Goal: Transaction & Acquisition: Purchase product/service

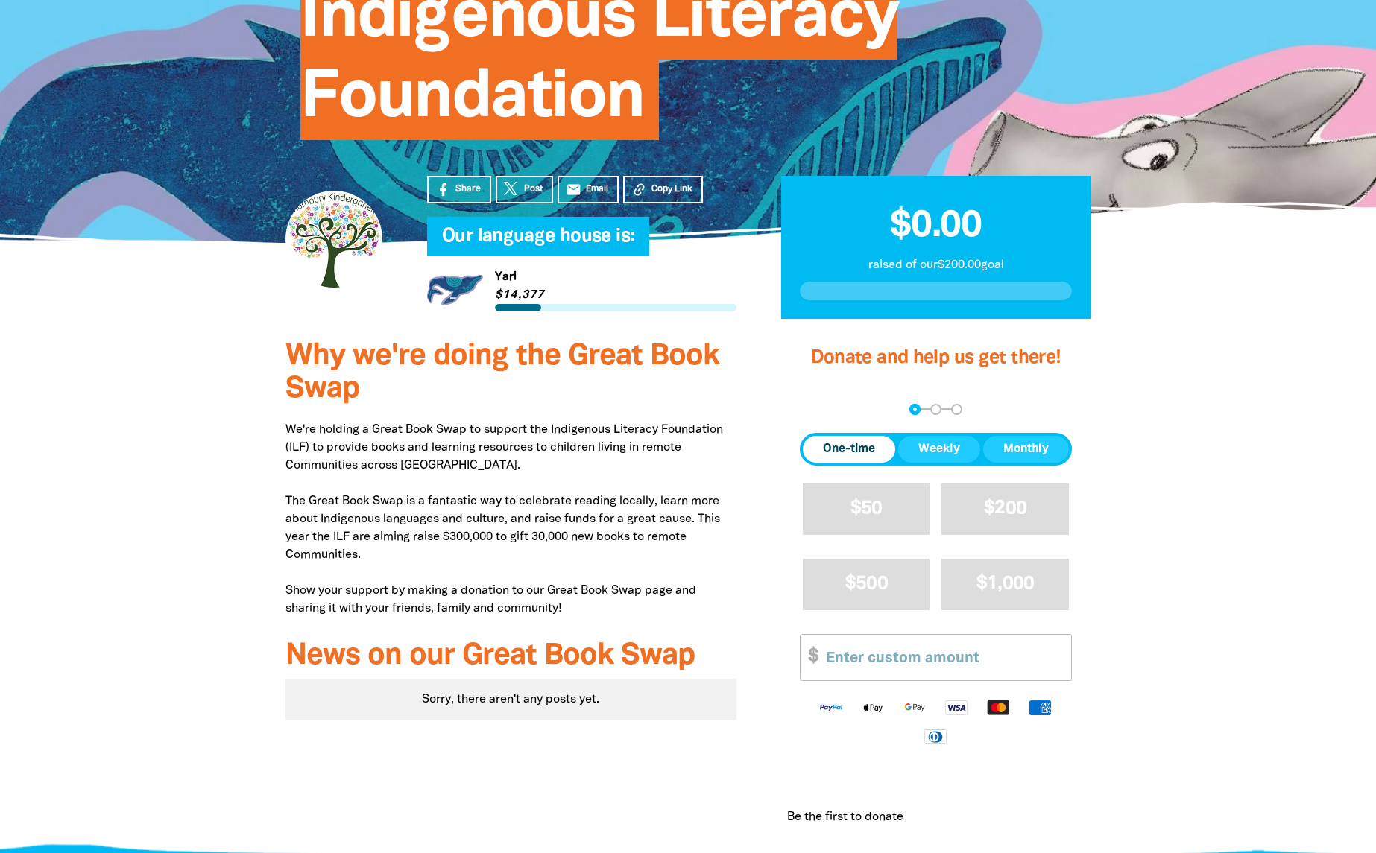
scroll to position [408, 0]
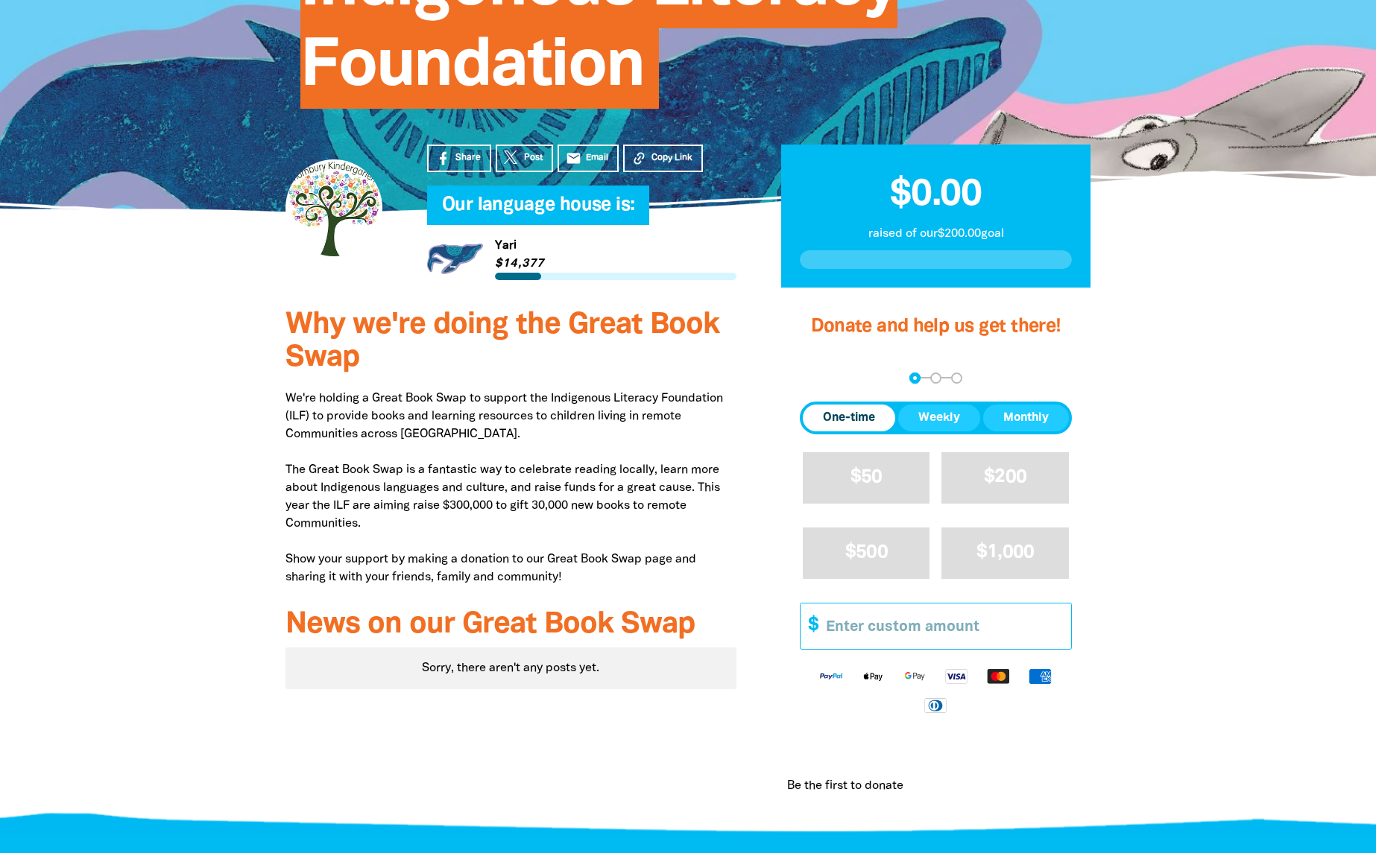
click at [935, 625] on input "Other Amount" at bounding box center [943, 626] width 256 height 45
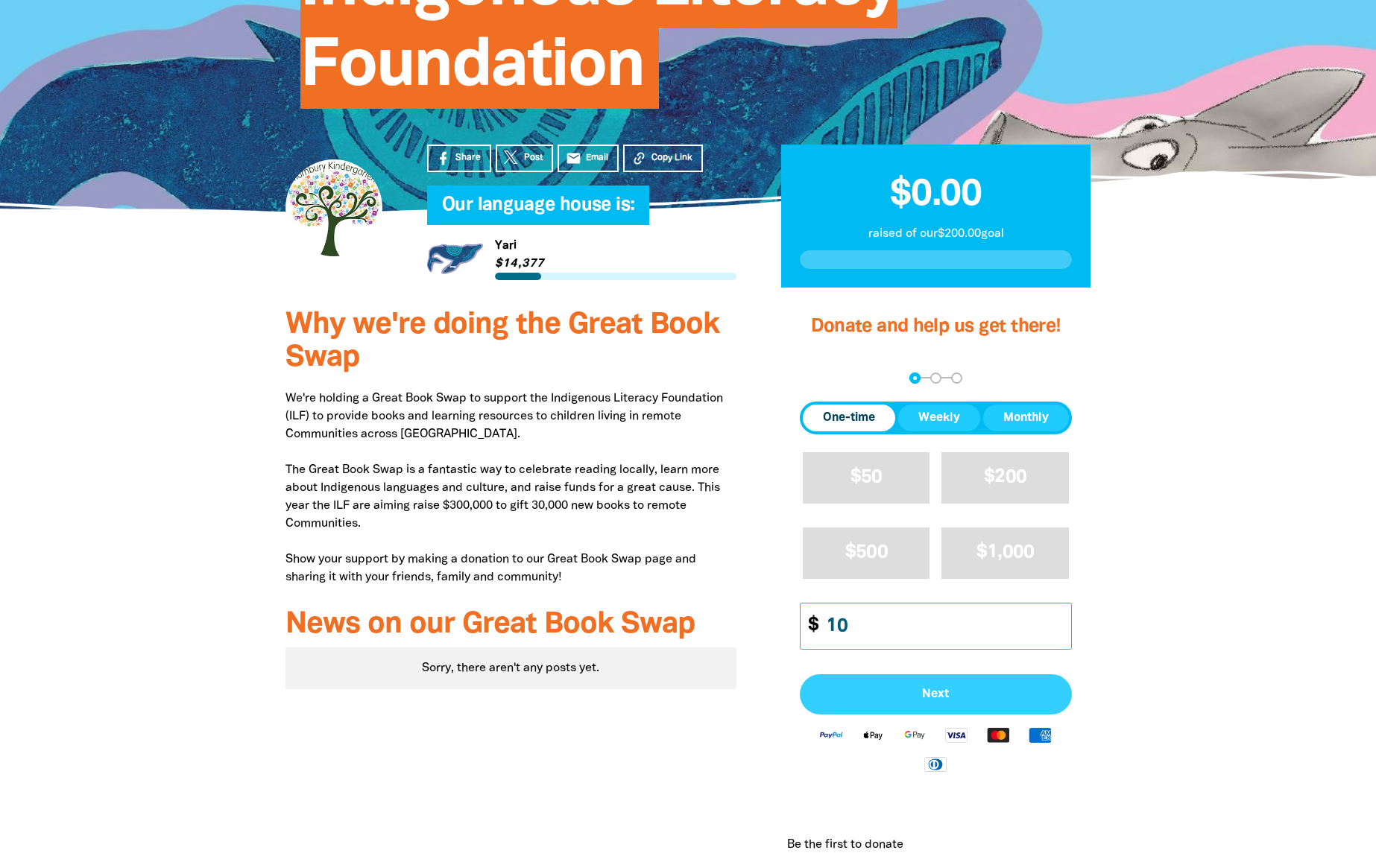
type input "10"
click at [976, 705] on button "Next" at bounding box center [936, 694] width 272 height 40
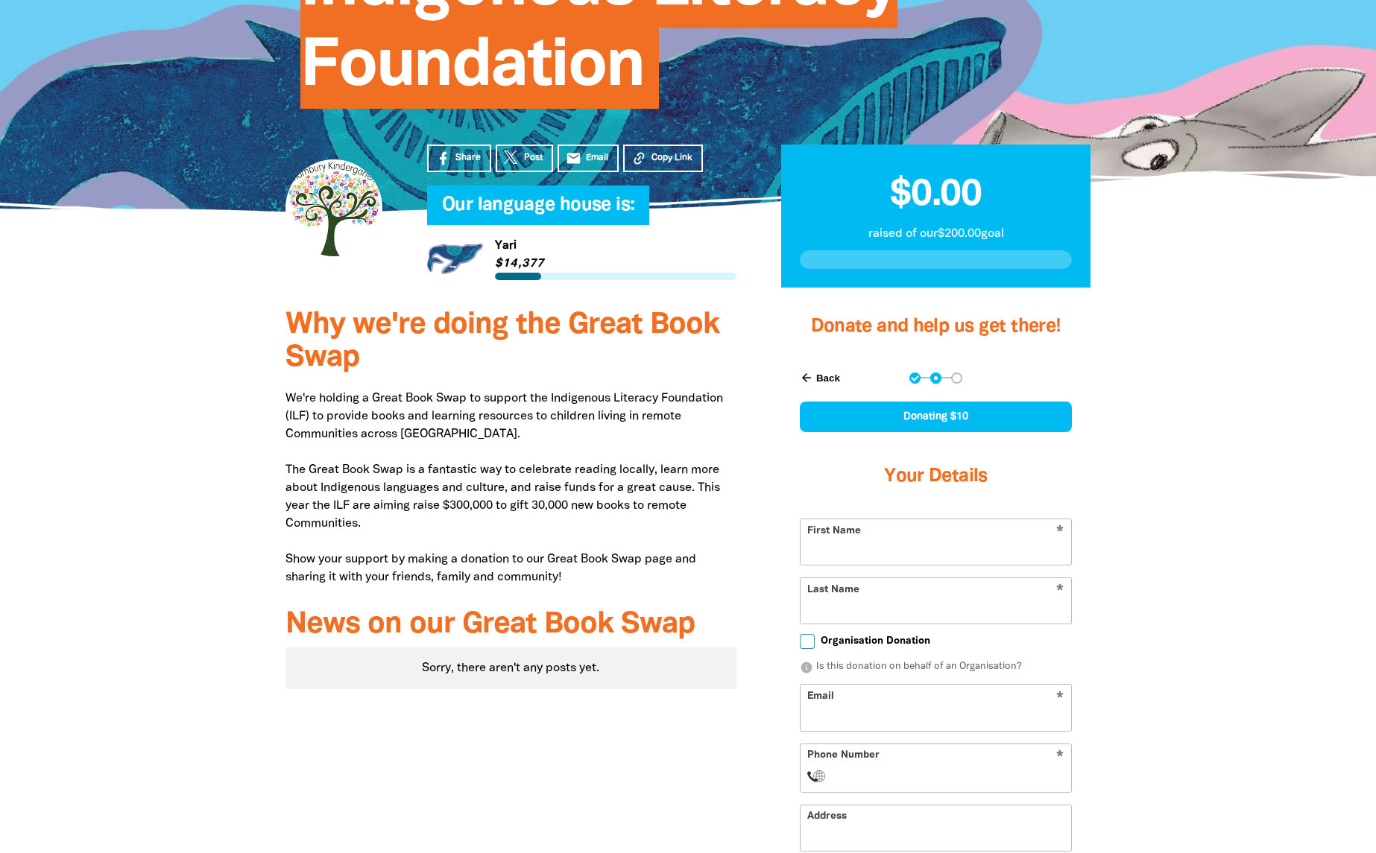
click at [897, 544] on input "First Name" at bounding box center [935, 541] width 271 height 45
type input "D"
type input "[PERSON_NAME]"
click at [927, 618] on input "Last Name" at bounding box center [935, 600] width 271 height 45
type input "[PERSON_NAME]"
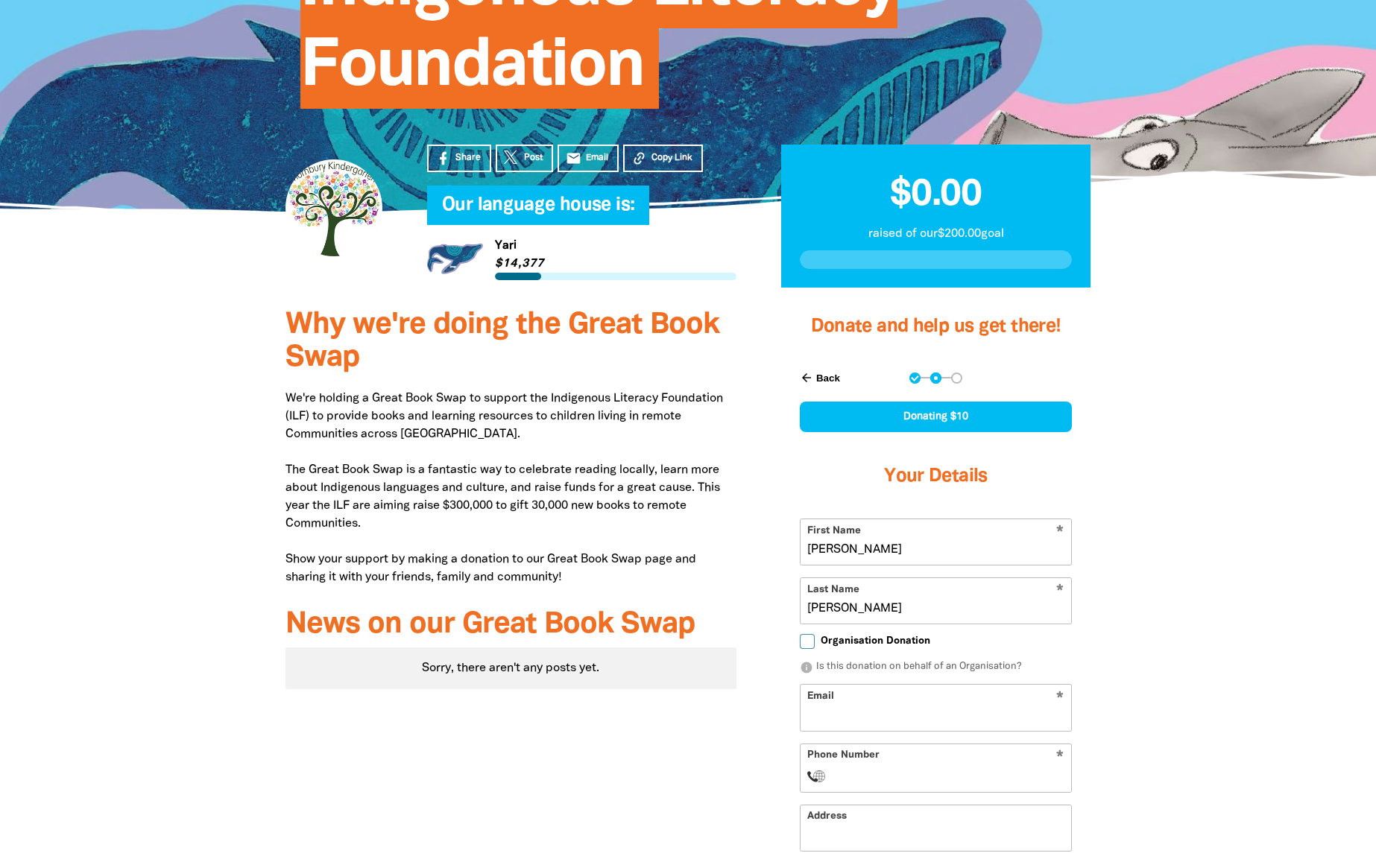
click at [904, 724] on input "Email" at bounding box center [935, 707] width 271 height 45
type input "[EMAIL_ADDRESS][DOMAIN_NAME]"
click at [894, 769] on input "Phone Number" at bounding box center [951, 777] width 228 height 18
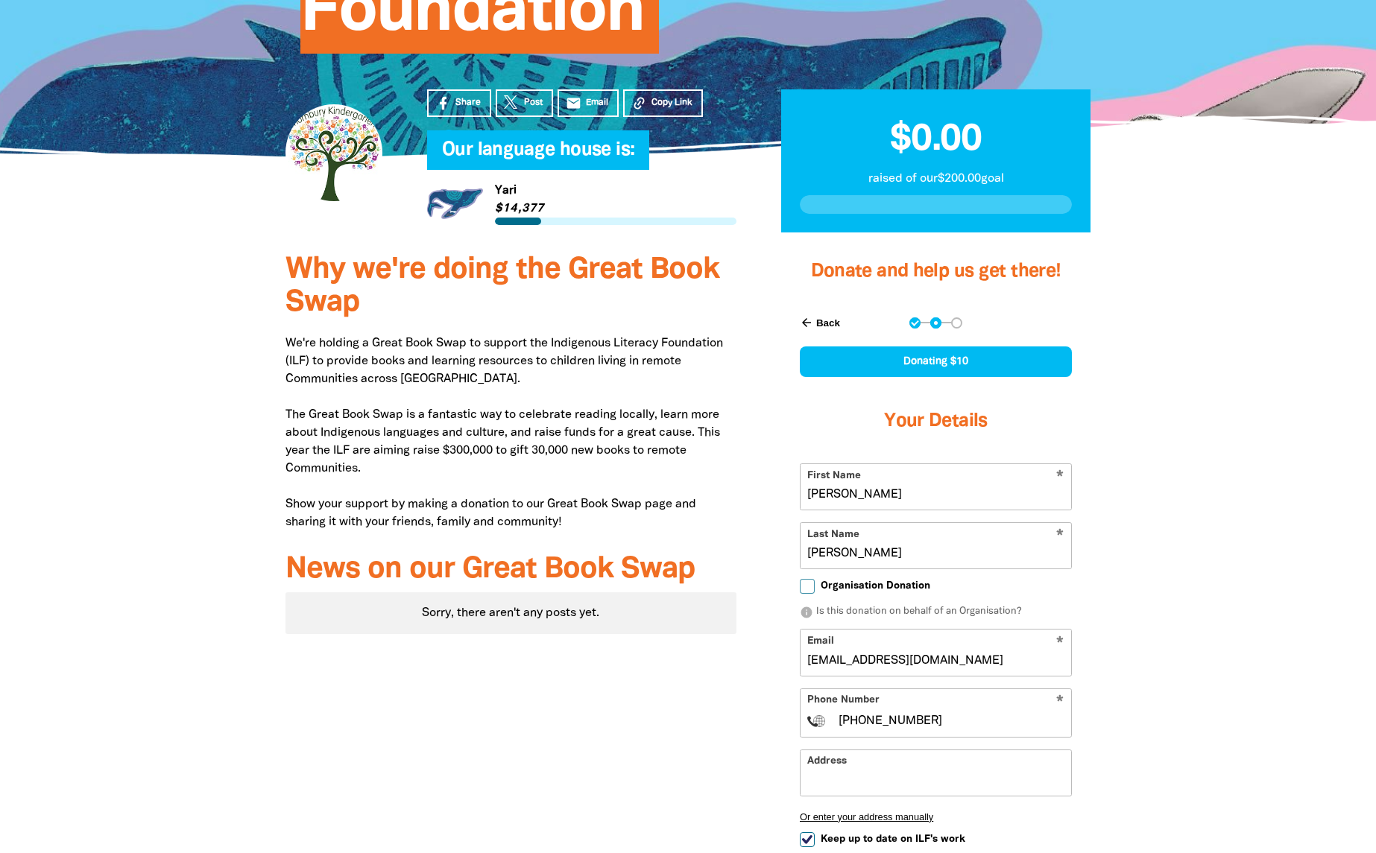
scroll to position [465, 0]
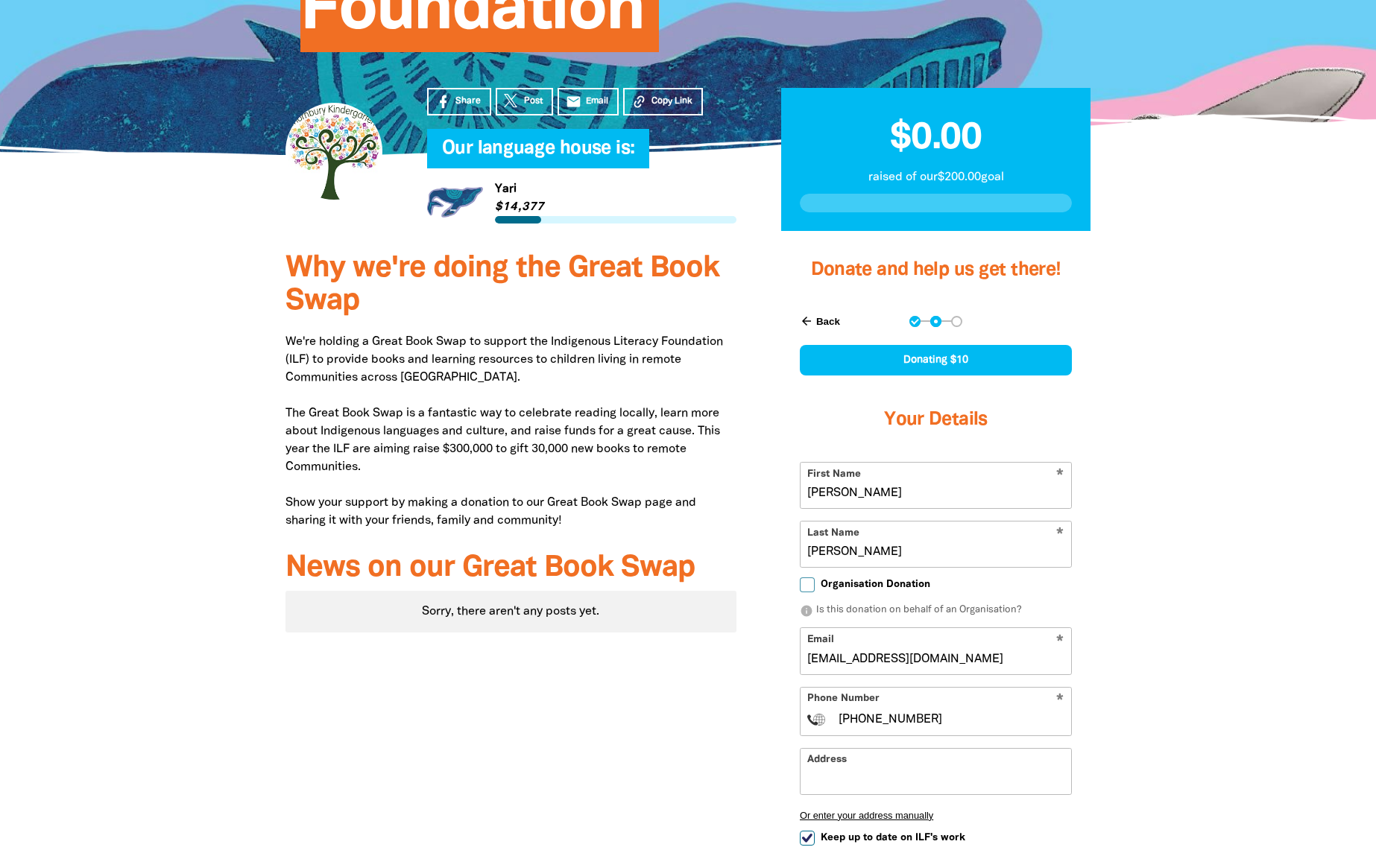
type input "[PHONE_NUMBER]"
click at [883, 774] on input "Address" at bounding box center [935, 771] width 271 height 45
click at [975, 812] on div "[STREET_ADDRESS]" at bounding box center [935, 811] width 271 height 32
type input "[STREET_ADDRESS]"
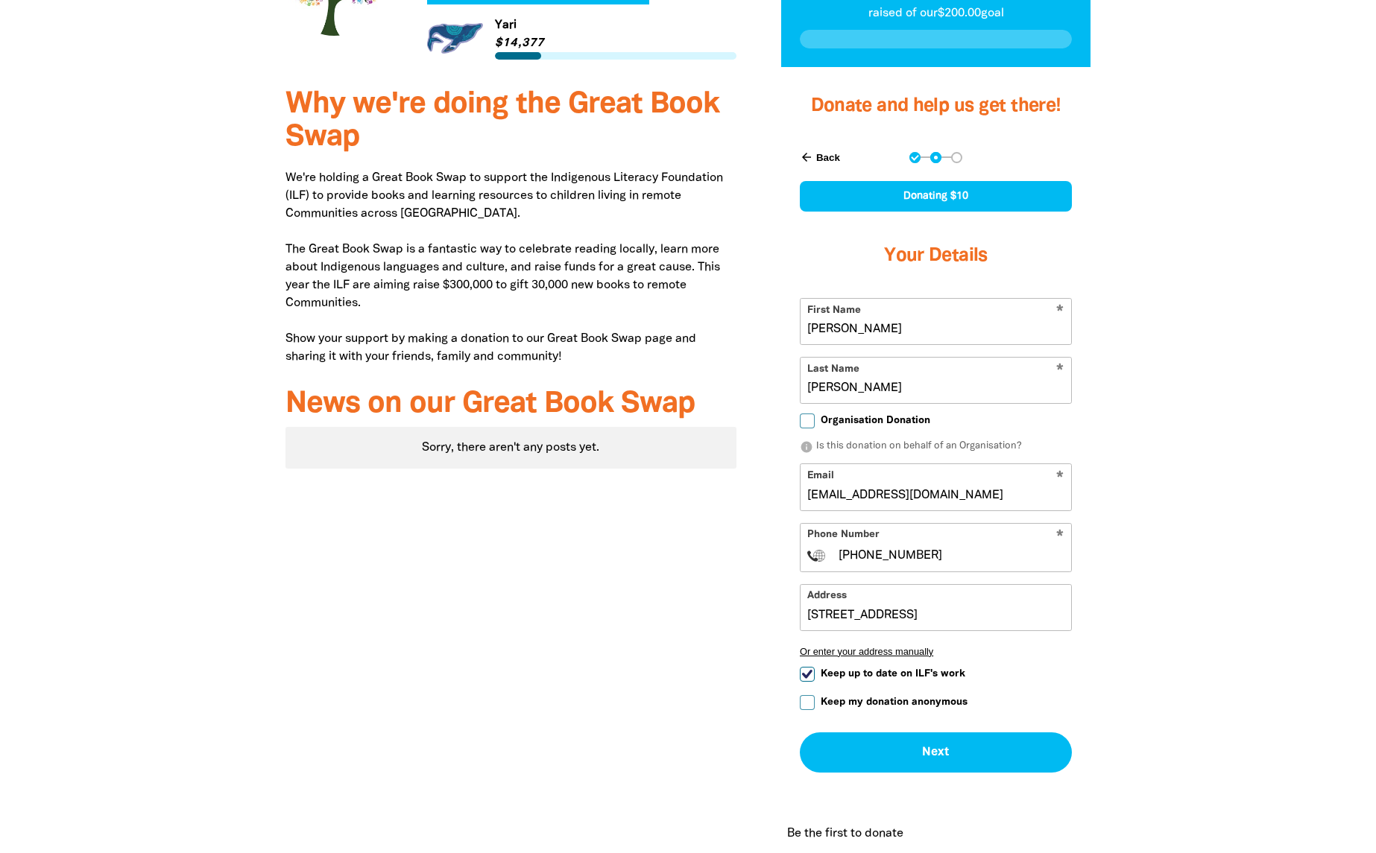
scroll to position [771, 0]
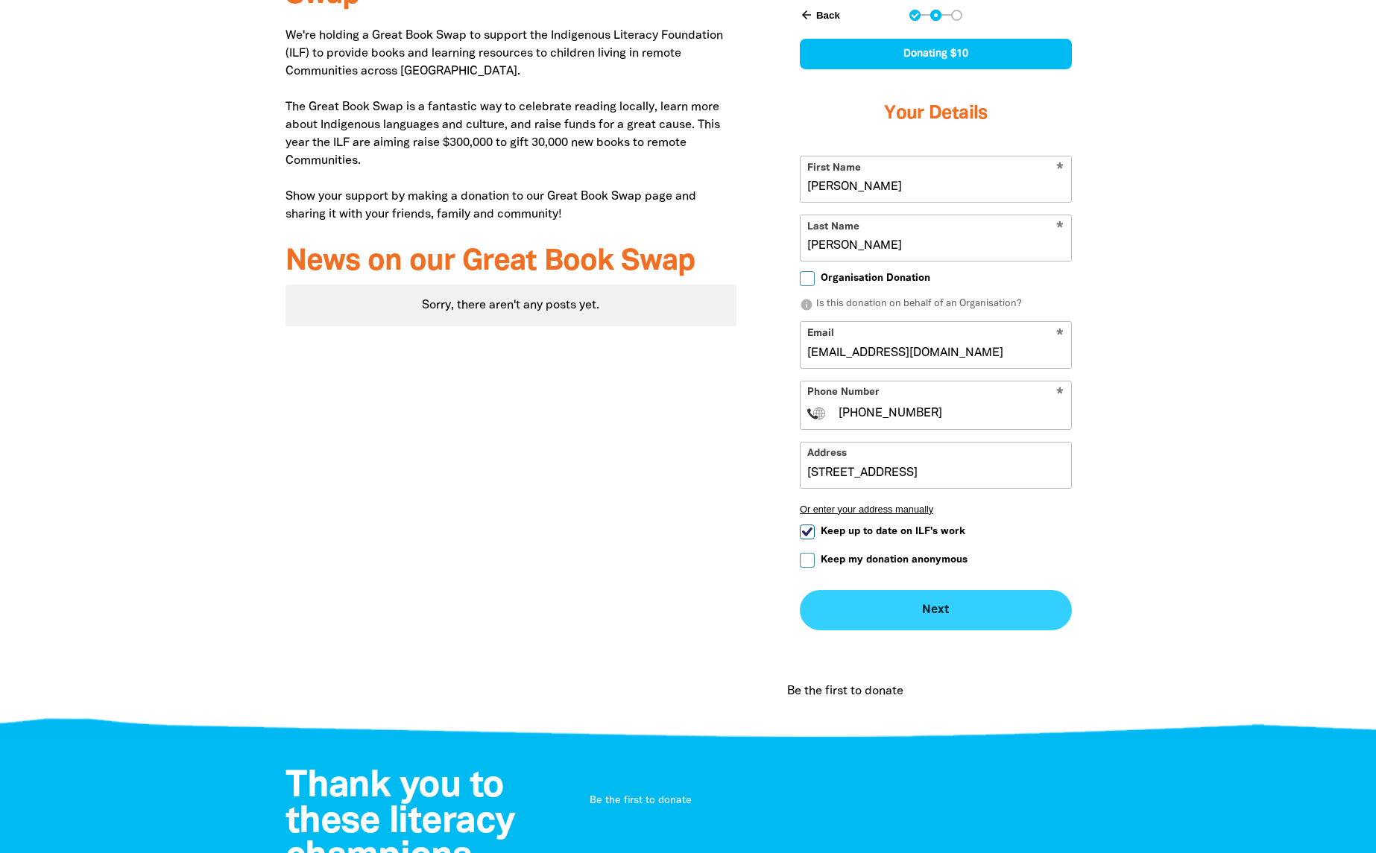
click at [905, 616] on button "Next chevron_right" at bounding box center [936, 610] width 272 height 40
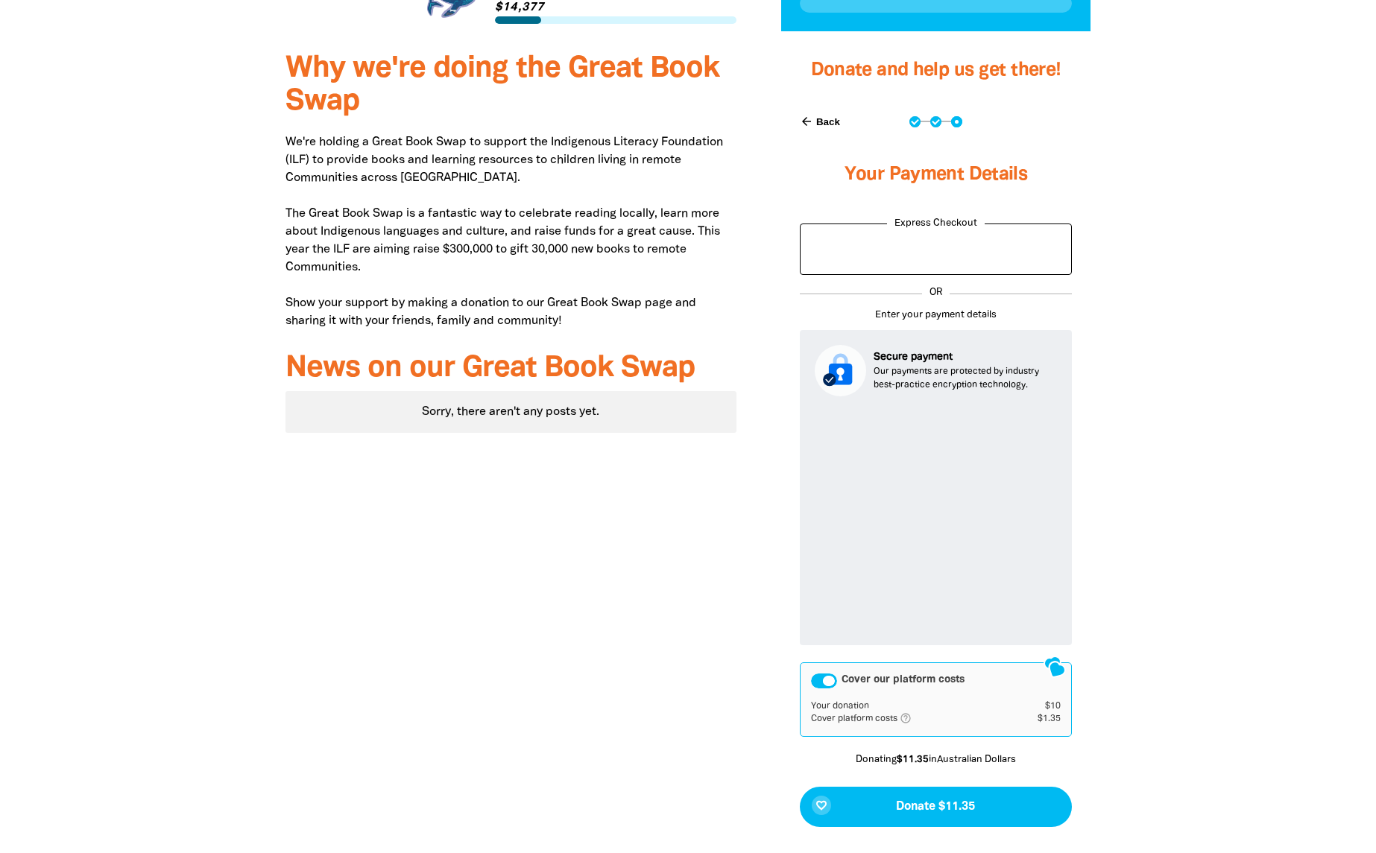
scroll to position [666, 0]
click at [949, 809] on span "Donate $11.35" at bounding box center [935, 806] width 79 height 12
